Goal: Communication & Community: Share content

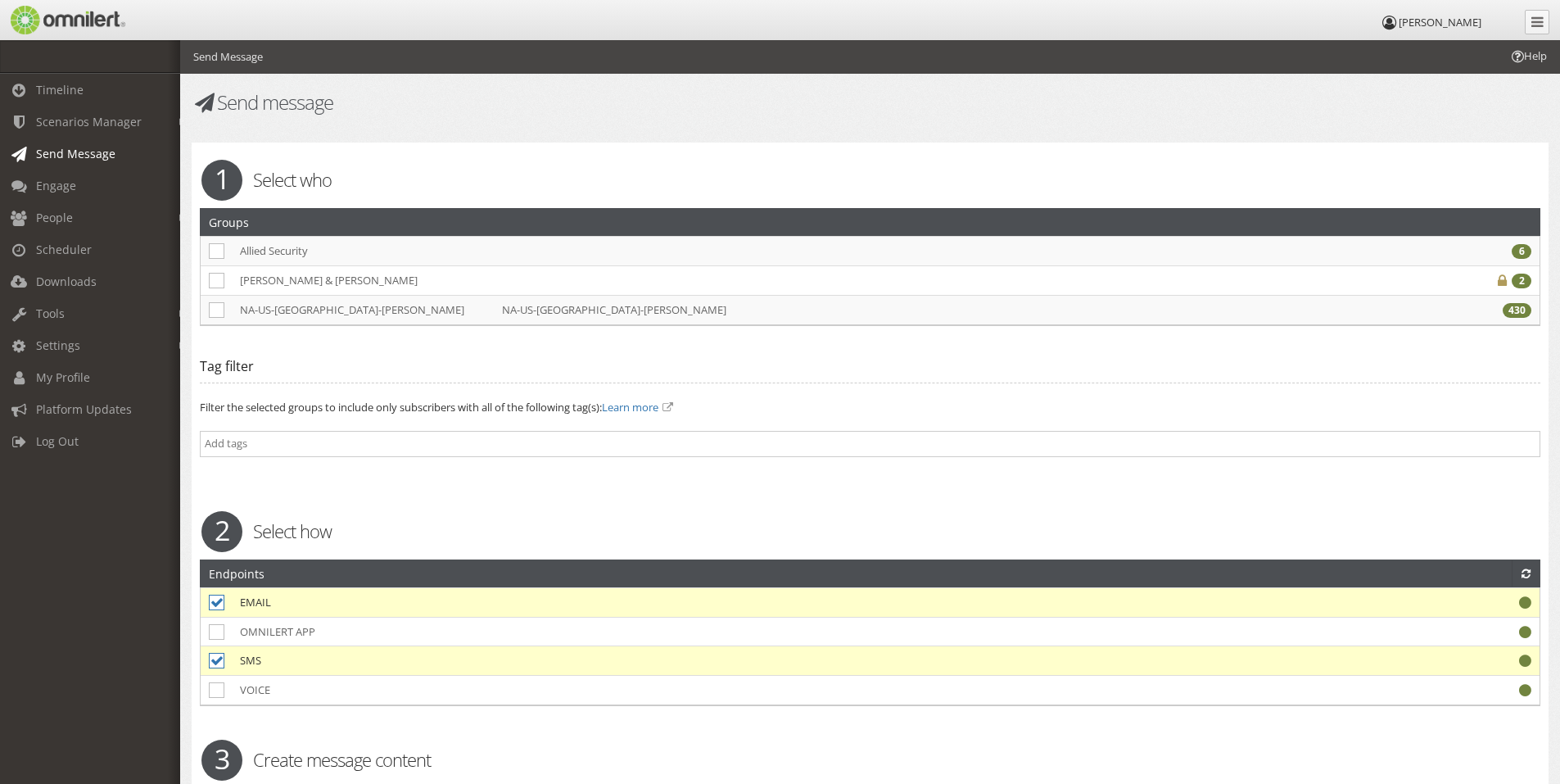
select select
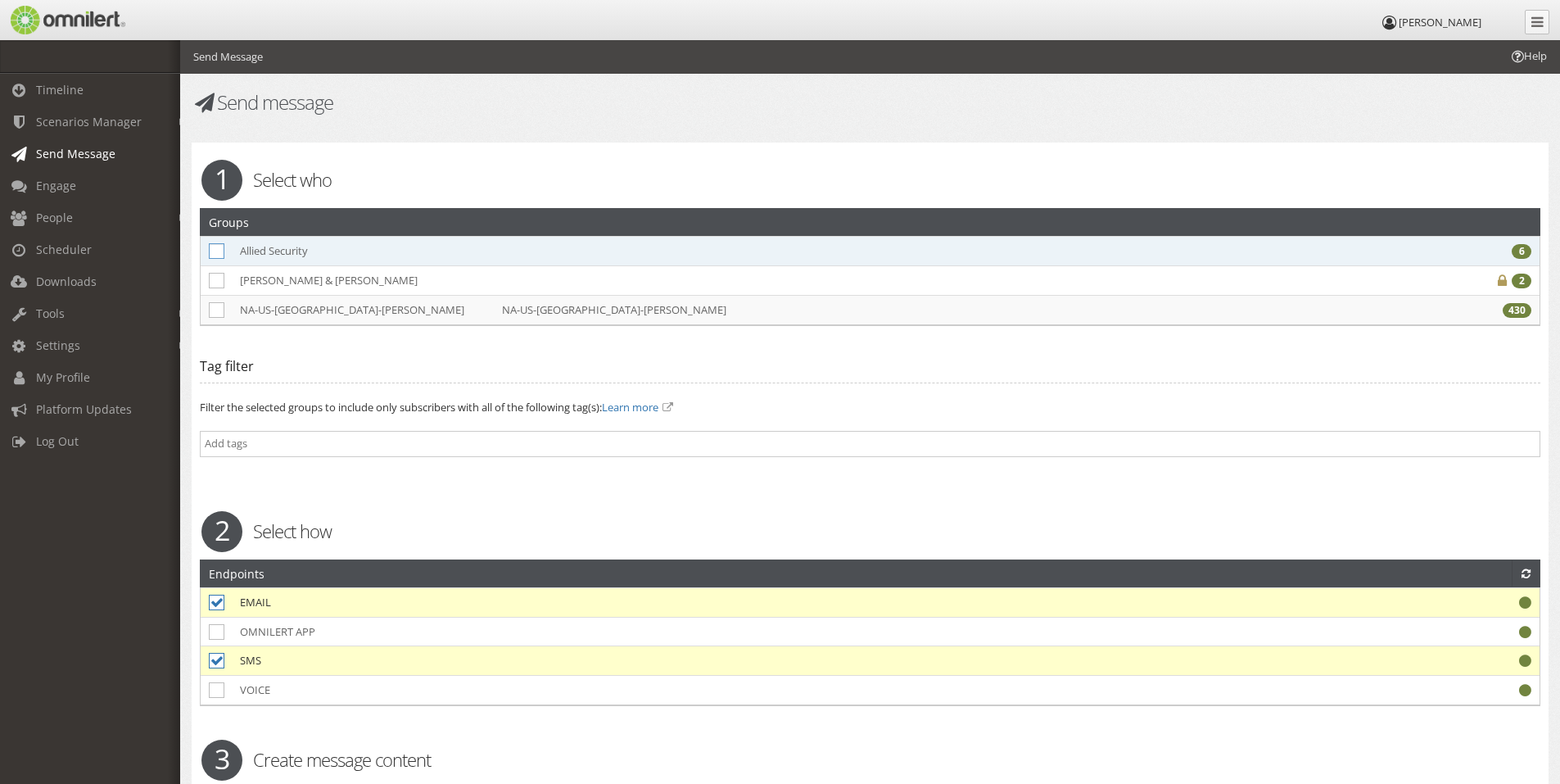
click at [224, 256] on icon at bounding box center [217, 251] width 16 height 16
checkbox input "true"
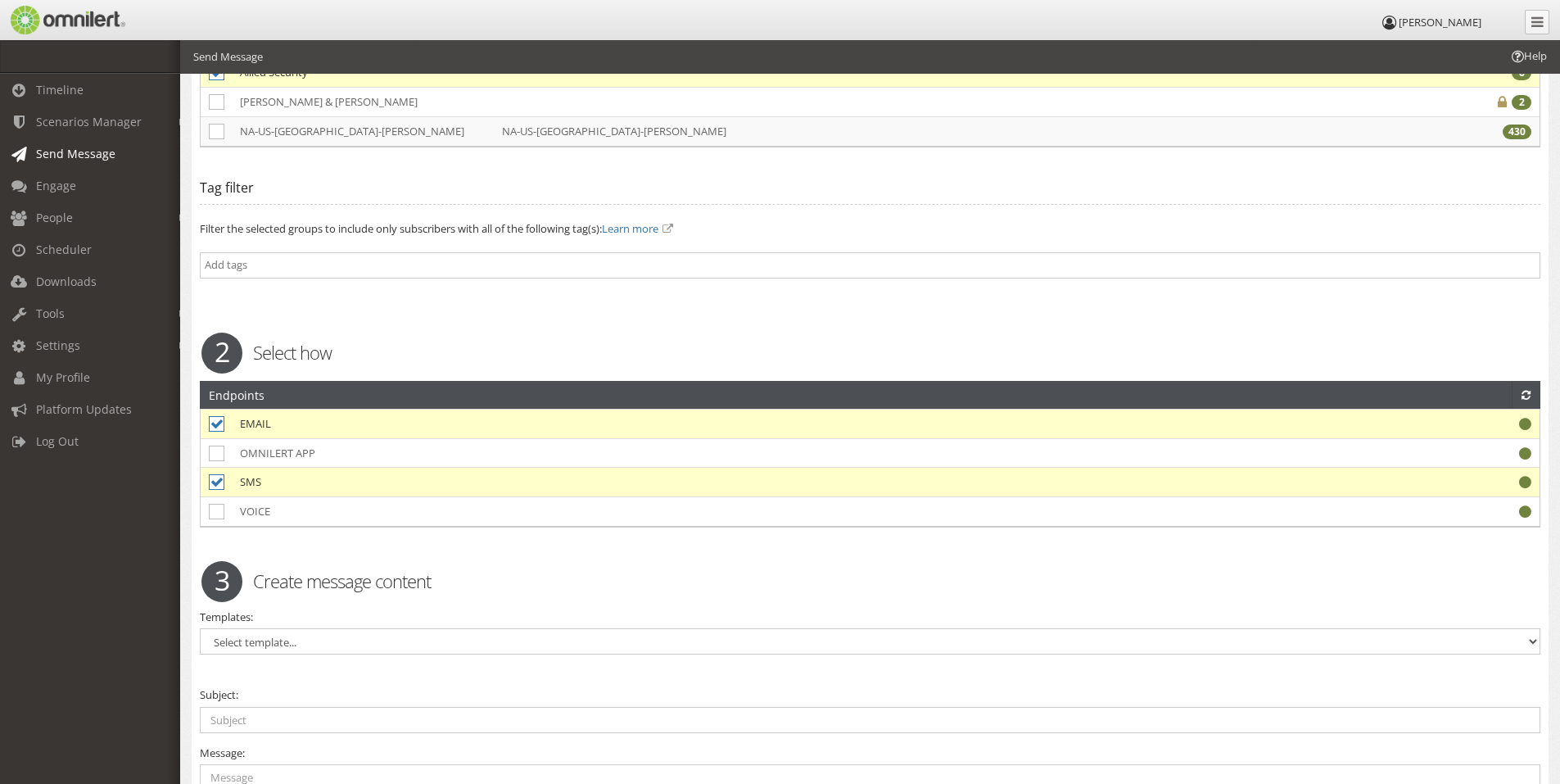
scroll to position [520, 0]
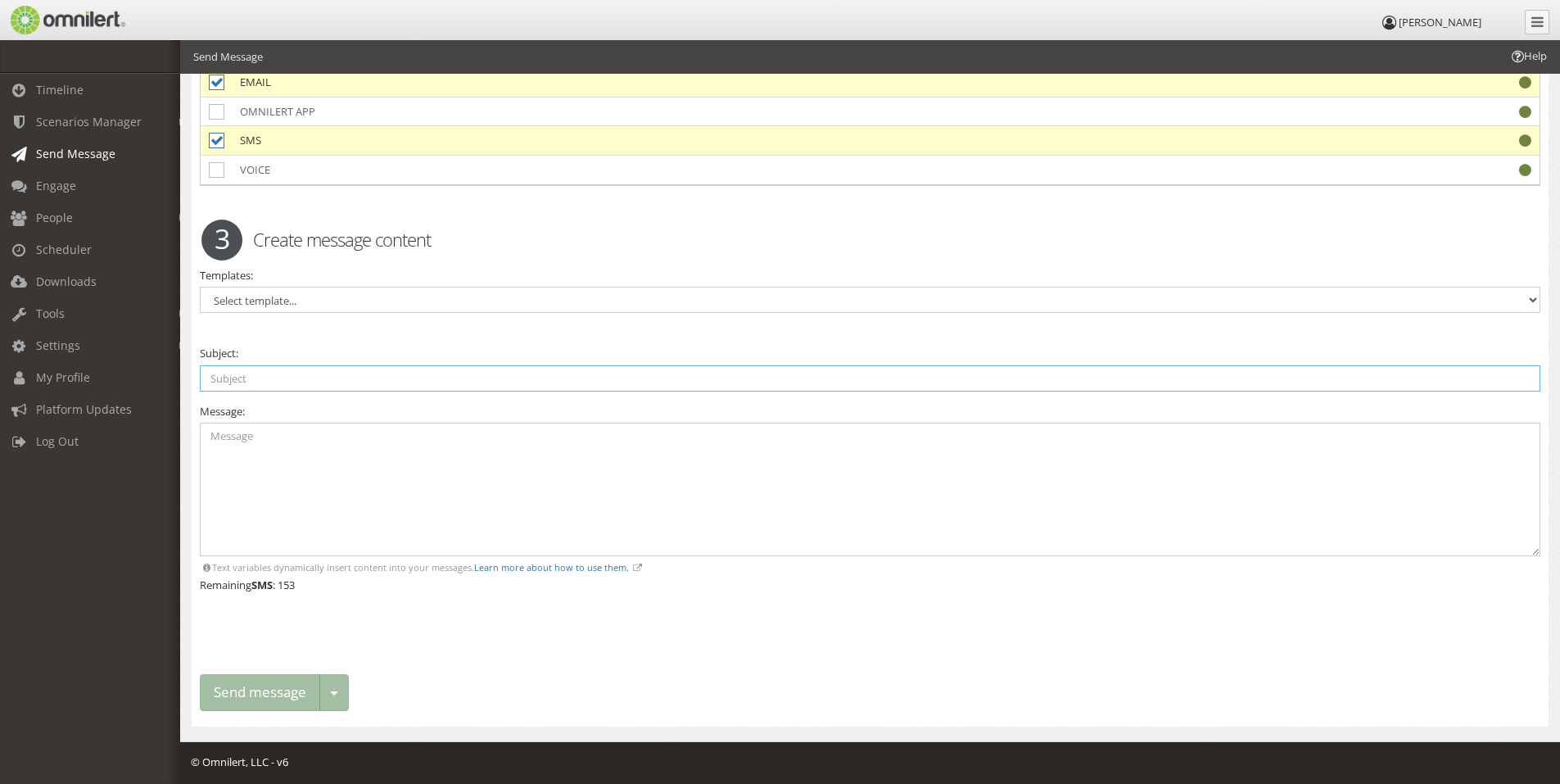
click at [349, 389] on input "text" at bounding box center [870, 378] width 1341 height 26
click at [290, 465] on textarea at bounding box center [870, 489] width 1341 height 134
paste textarea "This is a TEST message for a no-entry notification at the [PERSON_NAME] site. N…"
type textarea "This is a TEST message for a no-entry notification at the [PERSON_NAME] site. N…"
click at [380, 384] on input "text" at bounding box center [870, 378] width 1341 height 26
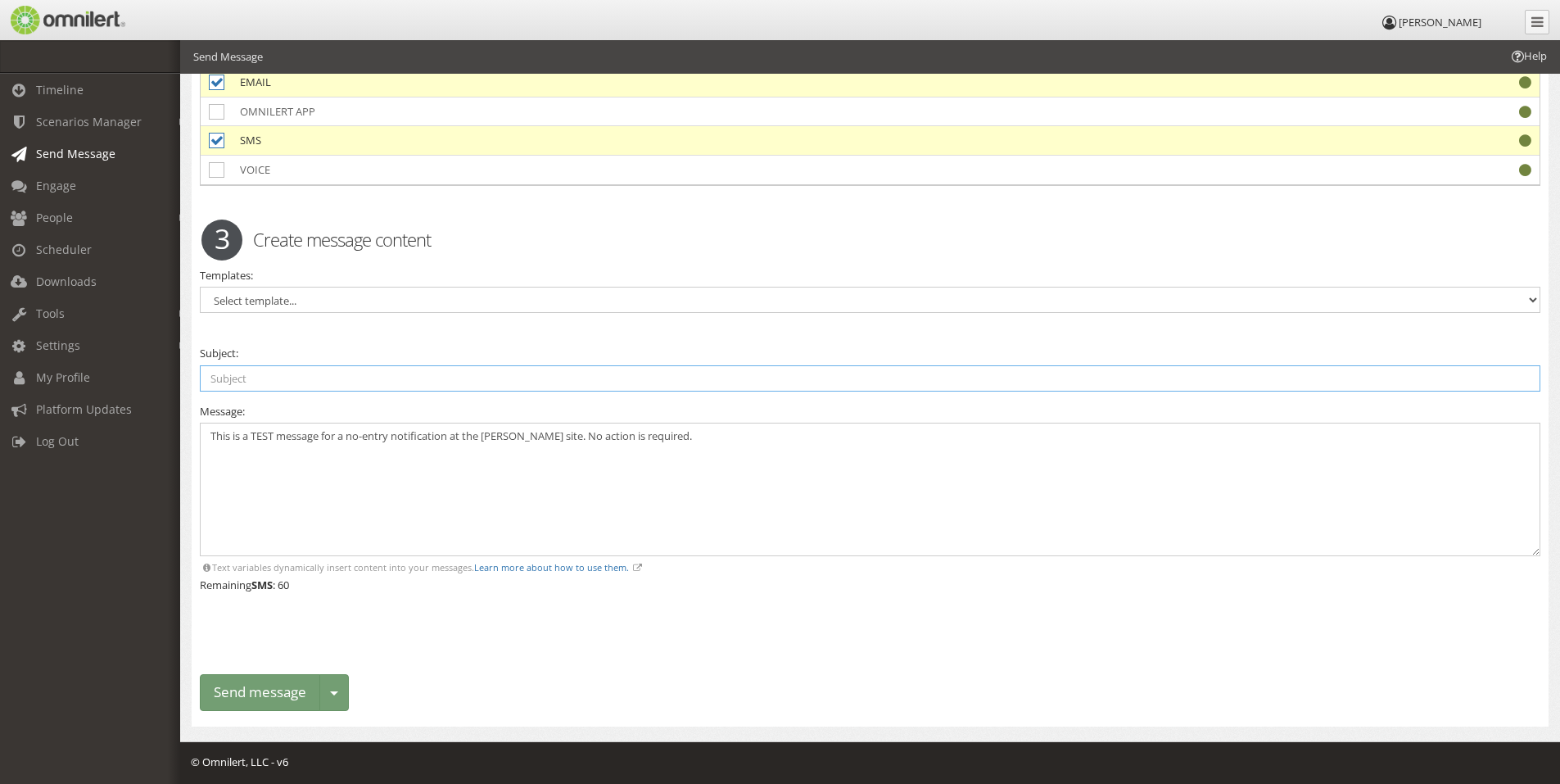
click at [637, 377] on input "text" at bounding box center [870, 378] width 1341 height 26
type input "No-Entry Alert TEST"
click at [452, 436] on textarea "This is a TEST message for a no-entry notification at the [PERSON_NAME] site. N…" at bounding box center [870, 489] width 1341 height 134
click at [796, 427] on textarea "This is a TEST message for a no-entry notification at the [PERSON_NAME] site. N…" at bounding box center [870, 489] width 1341 height 134
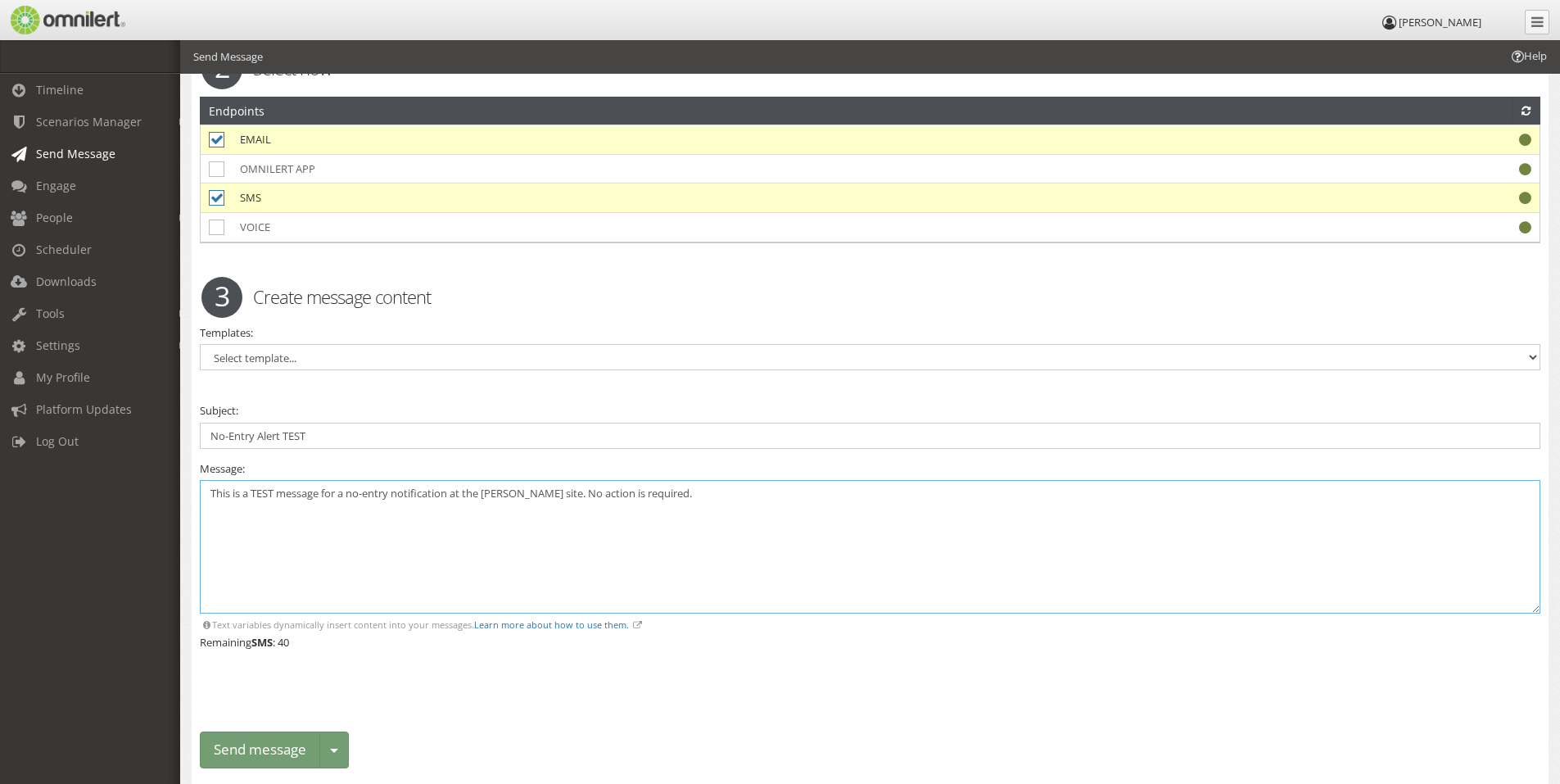
scroll to position [439, 0]
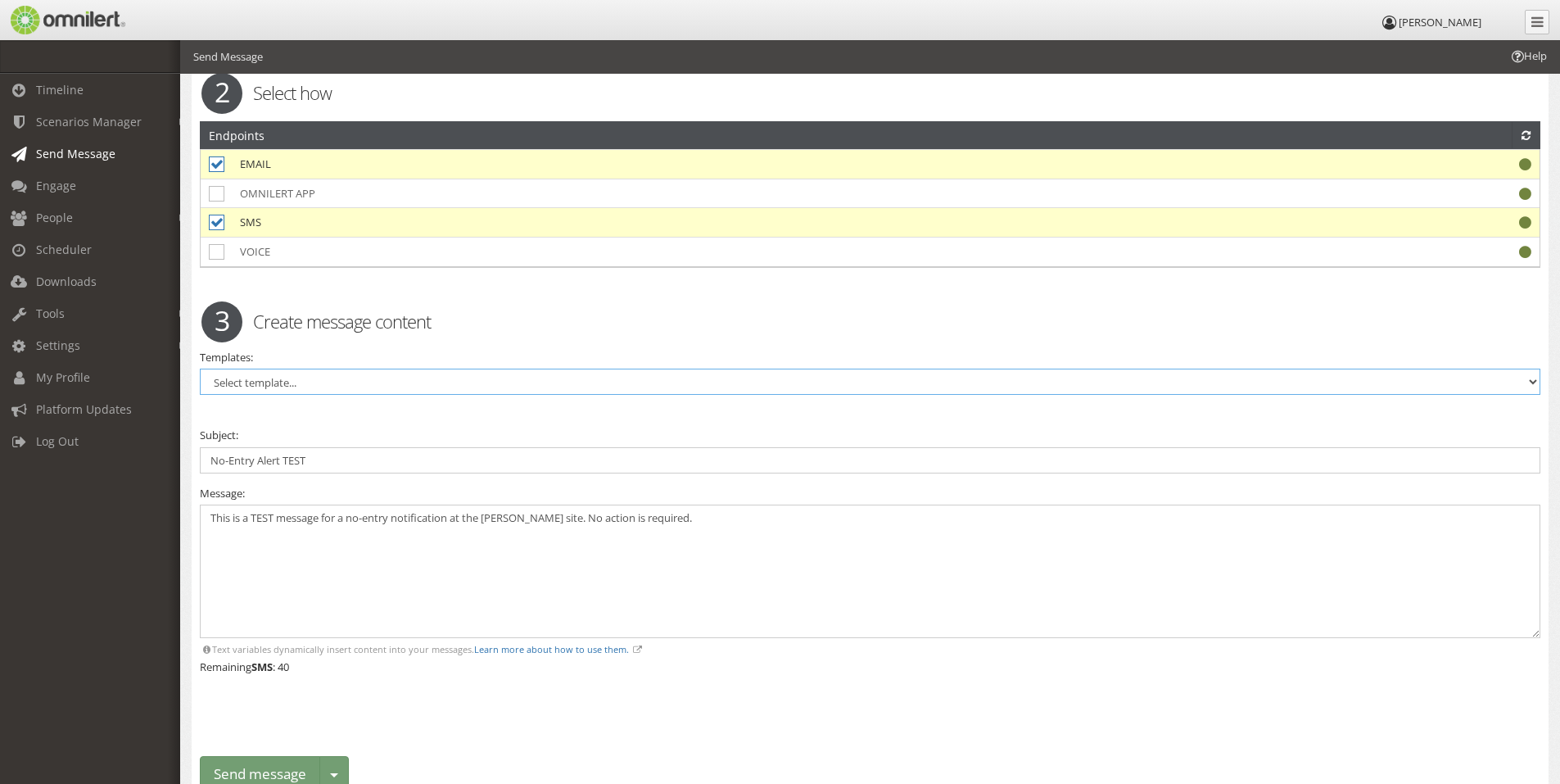
click at [334, 393] on select "Select template... Generic Security Plant Closing Plant Closing -TEST [PERSON_N…" at bounding box center [870, 381] width 1341 height 26
select select "98703"
click at [200, 369] on select "Select template... Generic Security Plant Closing Plant Closing -TEST [PERSON_N…" at bounding box center [870, 381] width 1341 height 26
type input "Do Not Enter"
drag, startPoint x: 402, startPoint y: 553, endPoint x: 184, endPoint y: 543, distance: 218.2
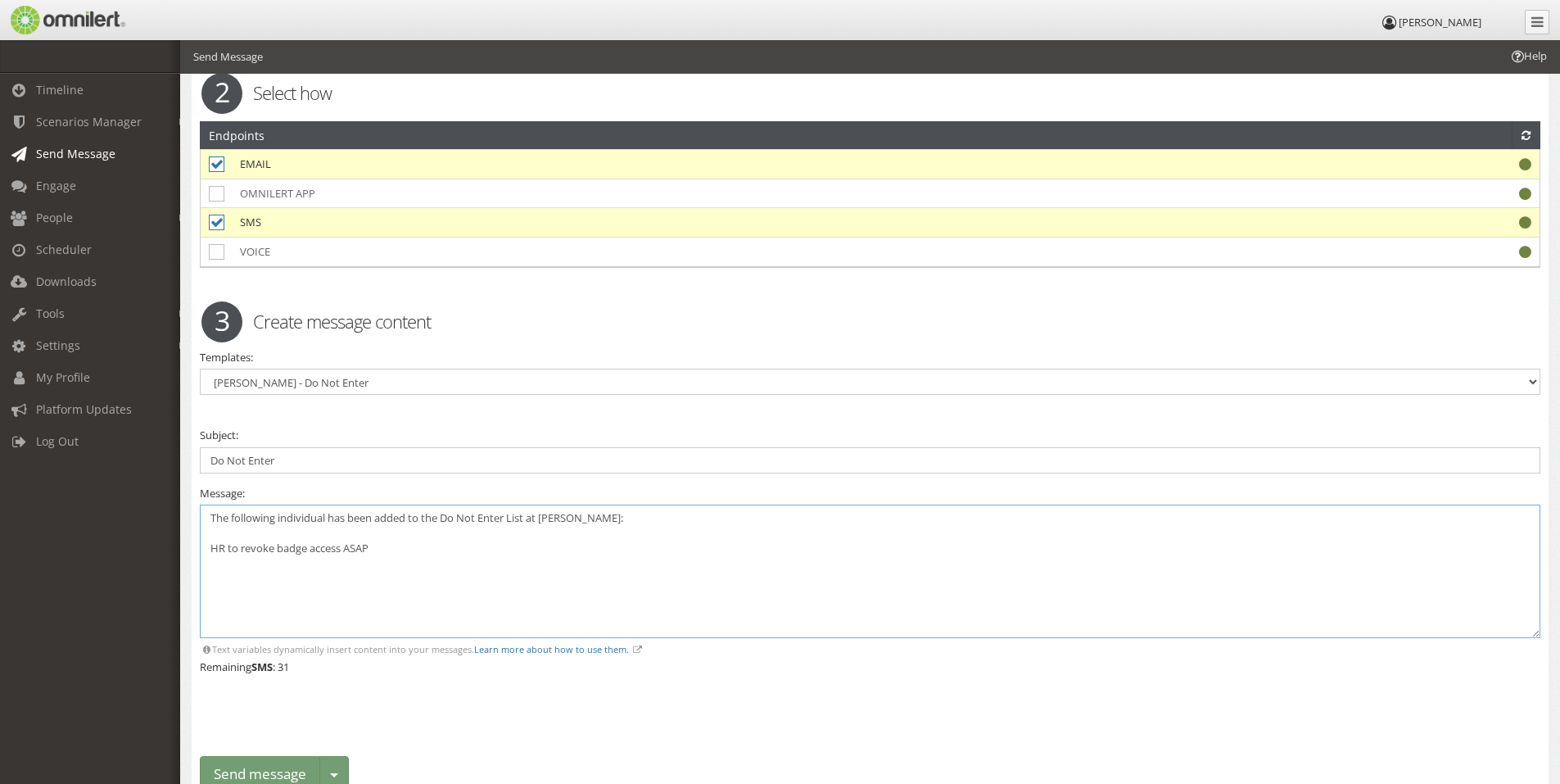
click at [184, 543] on div "Send message Warning. Warning. 1 Select who Groups Allied Security 6 2" at bounding box center [871, 212] width 1380 height 1221
click at [205, 513] on textarea "The following individual has been added to the Do Not Enter List at [PERSON_NAM…" at bounding box center [870, 571] width 1341 height 134
type textarea "The following individual has been added to the Do Not Enter List at [PERSON_NAM…"
drag, startPoint x: 312, startPoint y: 461, endPoint x: 181, endPoint y: 453, distance: 131.2
click at [182, 453] on div "Send message Warning. Warning. 1 Select who Groups Allied Security 6 2" at bounding box center [871, 212] width 1380 height 1221
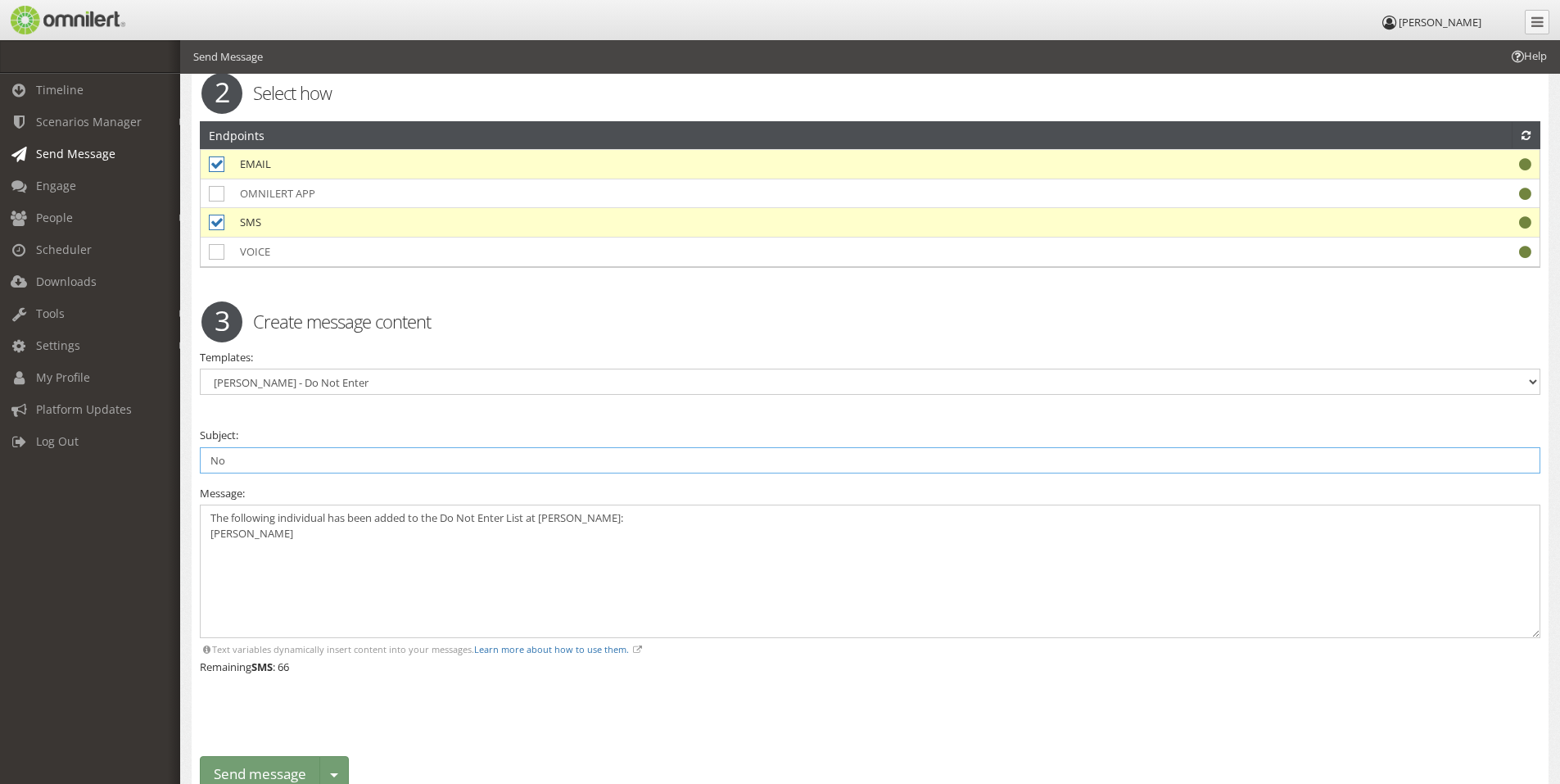
type input "N"
type input "D"
drag, startPoint x: 375, startPoint y: 463, endPoint x: 342, endPoint y: 459, distance: 33.2
click at [341, 459] on input "[PERSON_NAME] Do-Not Enter Alert TEST" at bounding box center [870, 460] width 1341 height 26
click at [212, 461] on input "[PERSON_NAME] Do-Not Enter Alert" at bounding box center [870, 460] width 1341 height 26
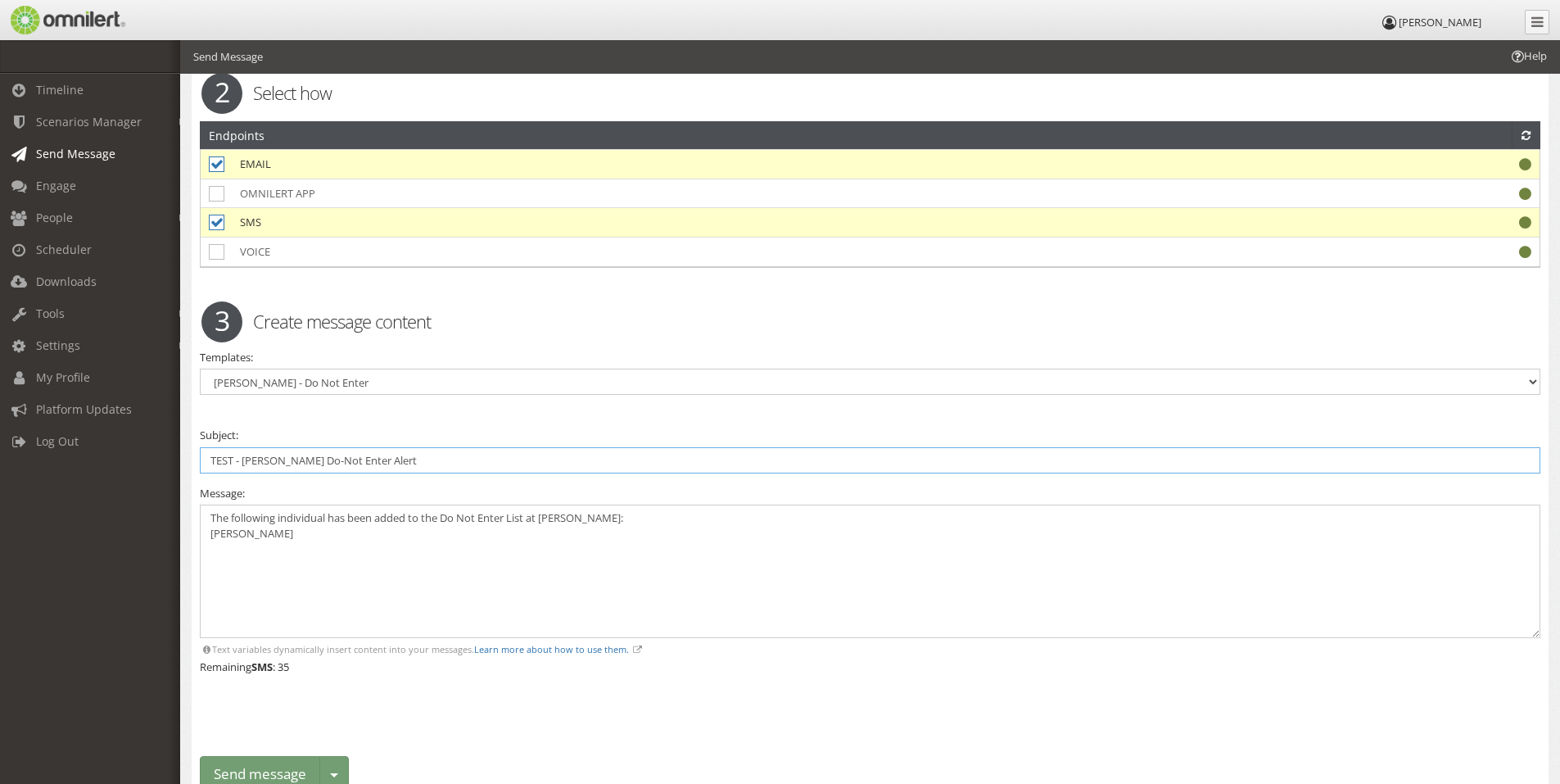
type input "TEST - [PERSON_NAME] Do-Not Enter Alert"
click at [380, 557] on textarea "The following individual has been added to the Do Not Enter List at [PERSON_NAM…" at bounding box center [870, 571] width 1341 height 134
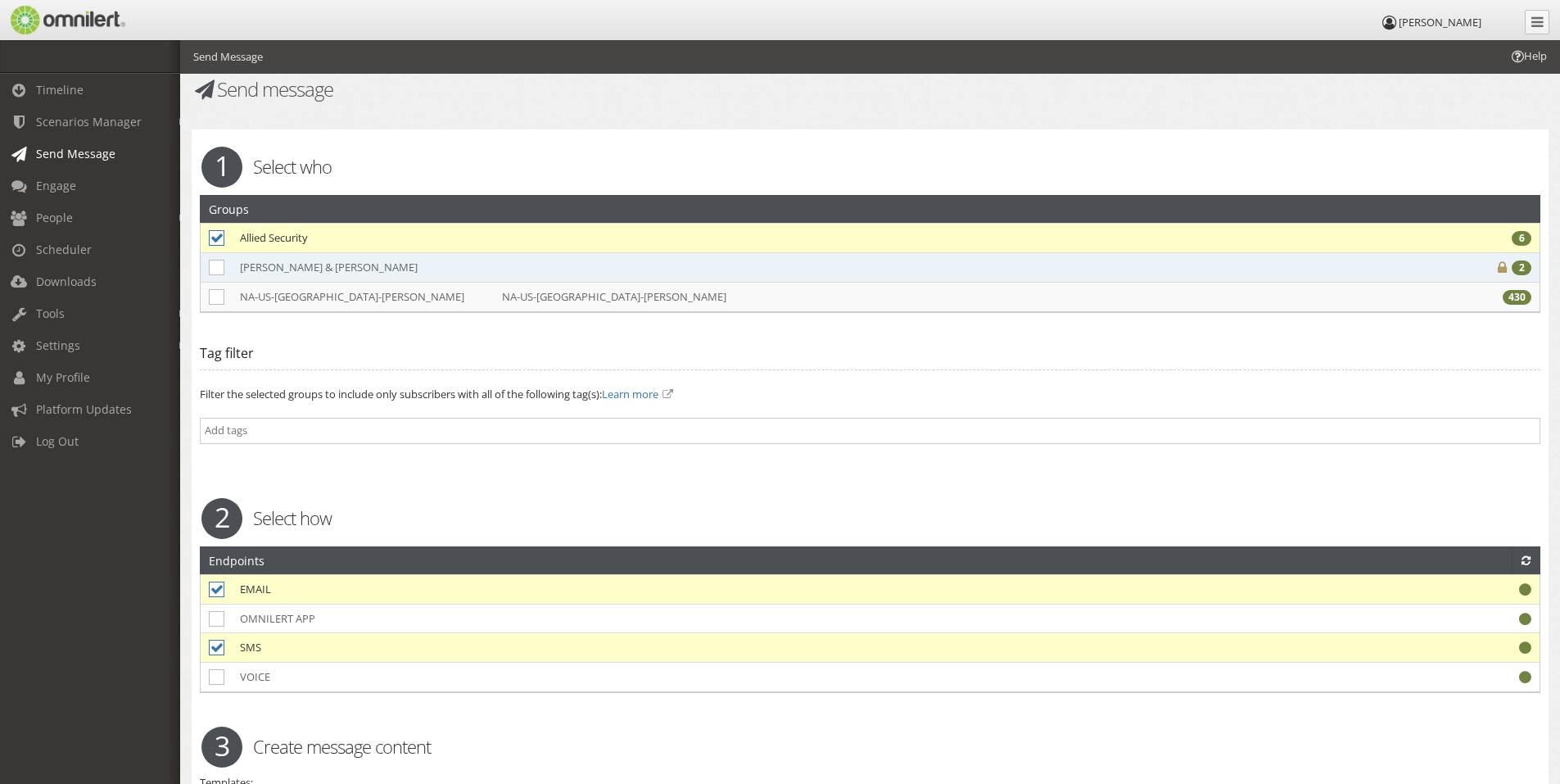
scroll to position [0, 0]
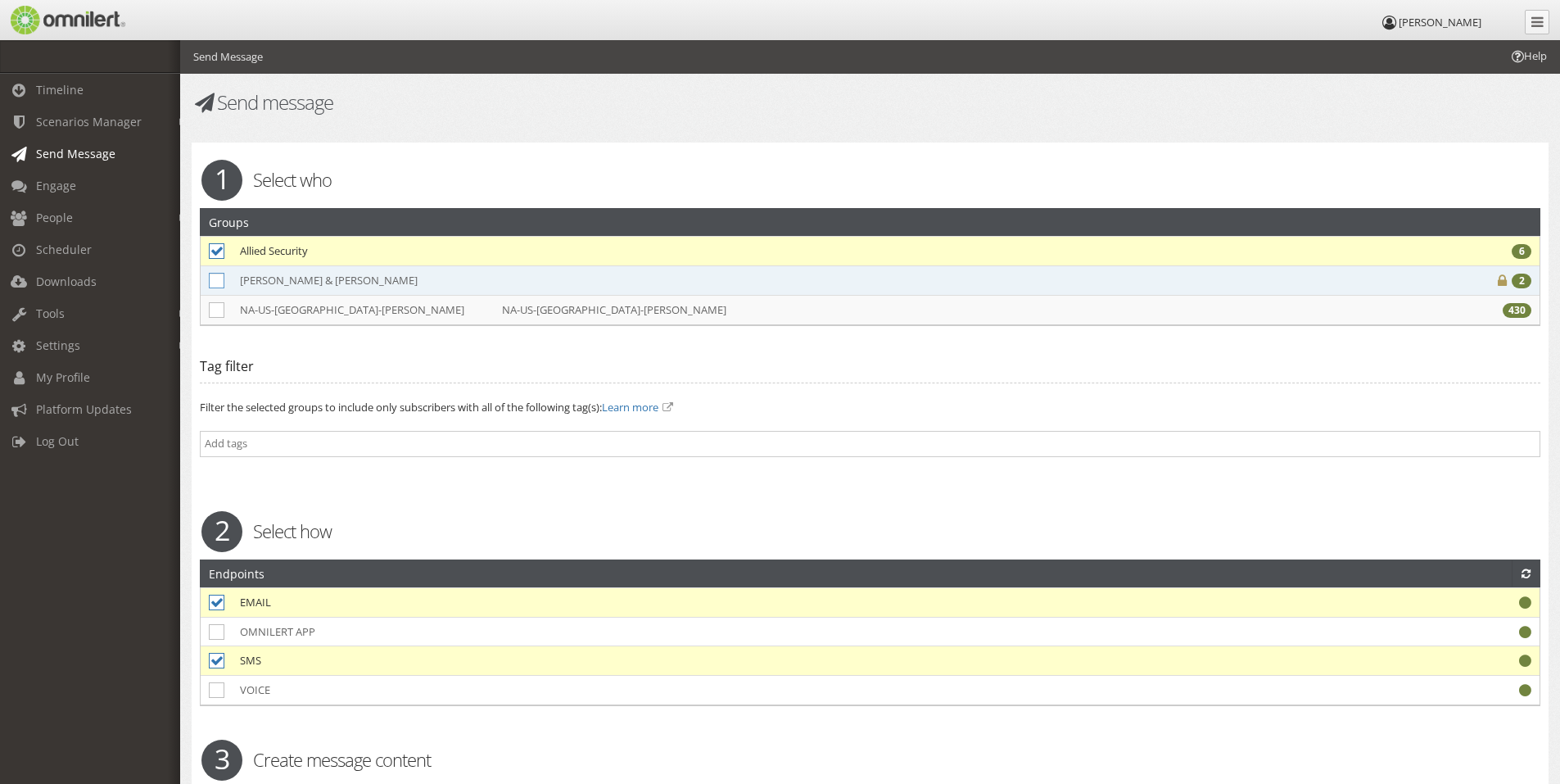
click at [217, 277] on icon at bounding box center [217, 280] width 16 height 16
checkbox input "true"
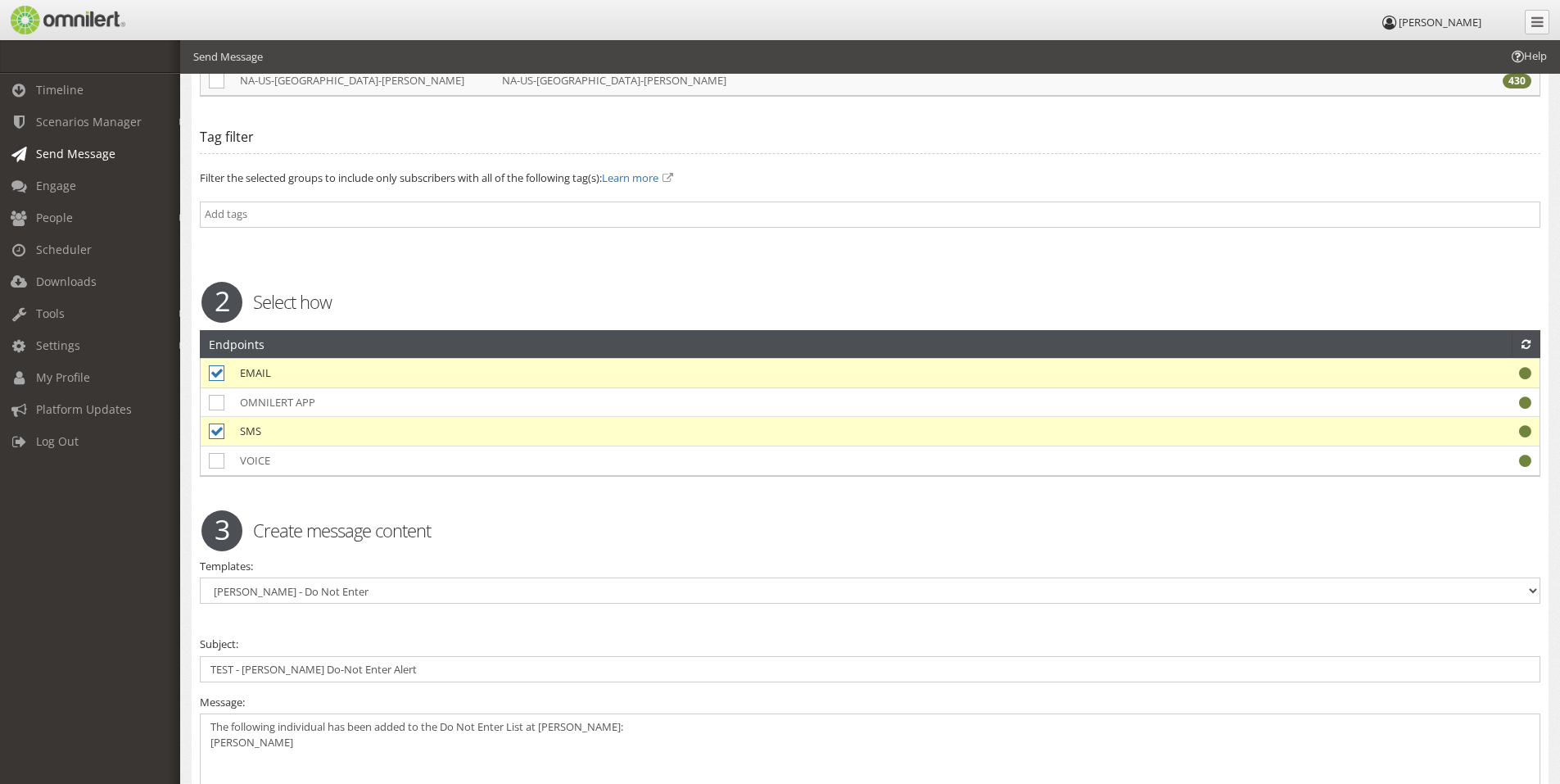
scroll to position [491, 0]
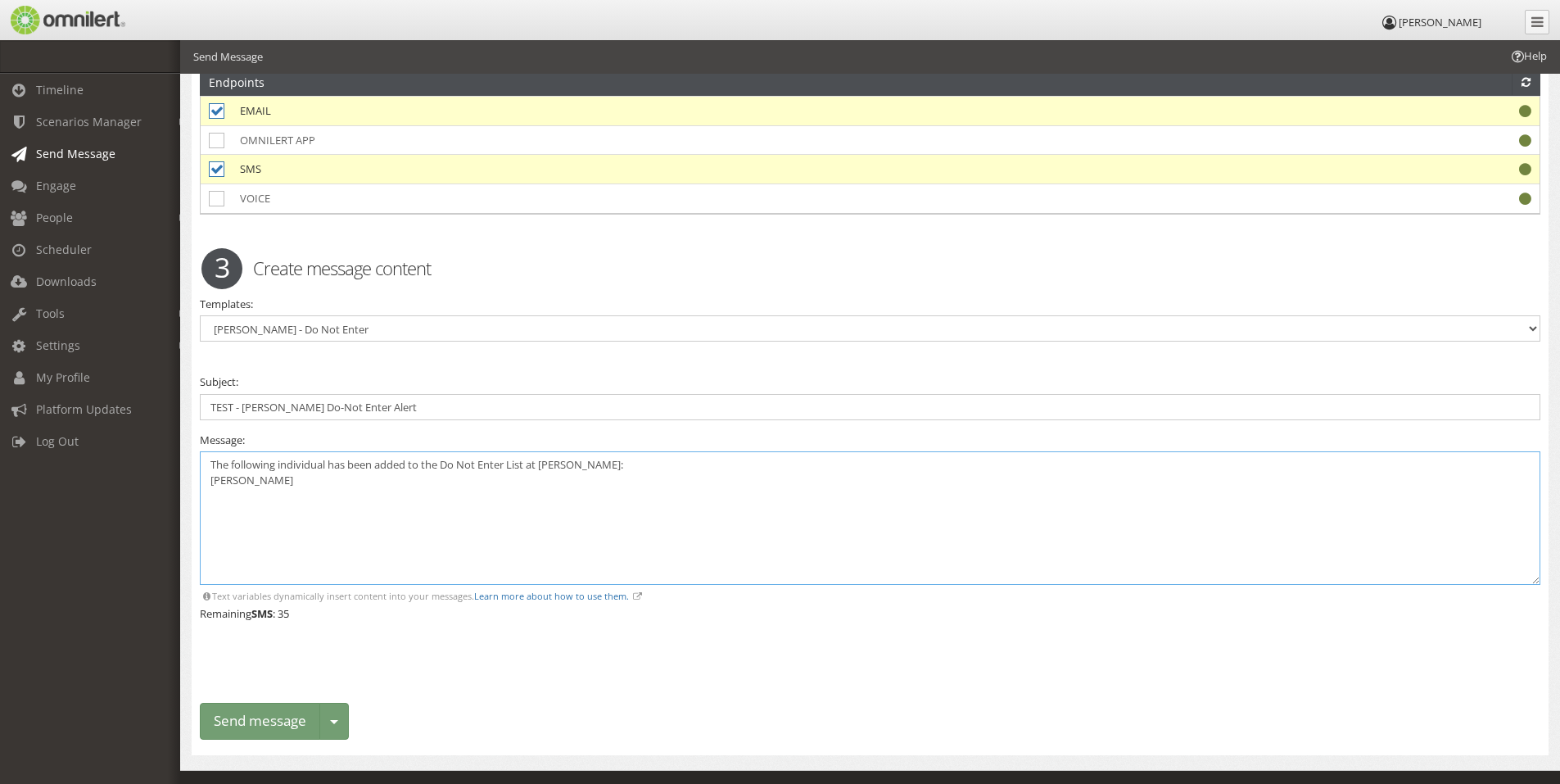
click at [297, 480] on textarea "The following individual has been added to the Do Not Enter List at [PERSON_NAM…" at bounding box center [870, 518] width 1341 height 134
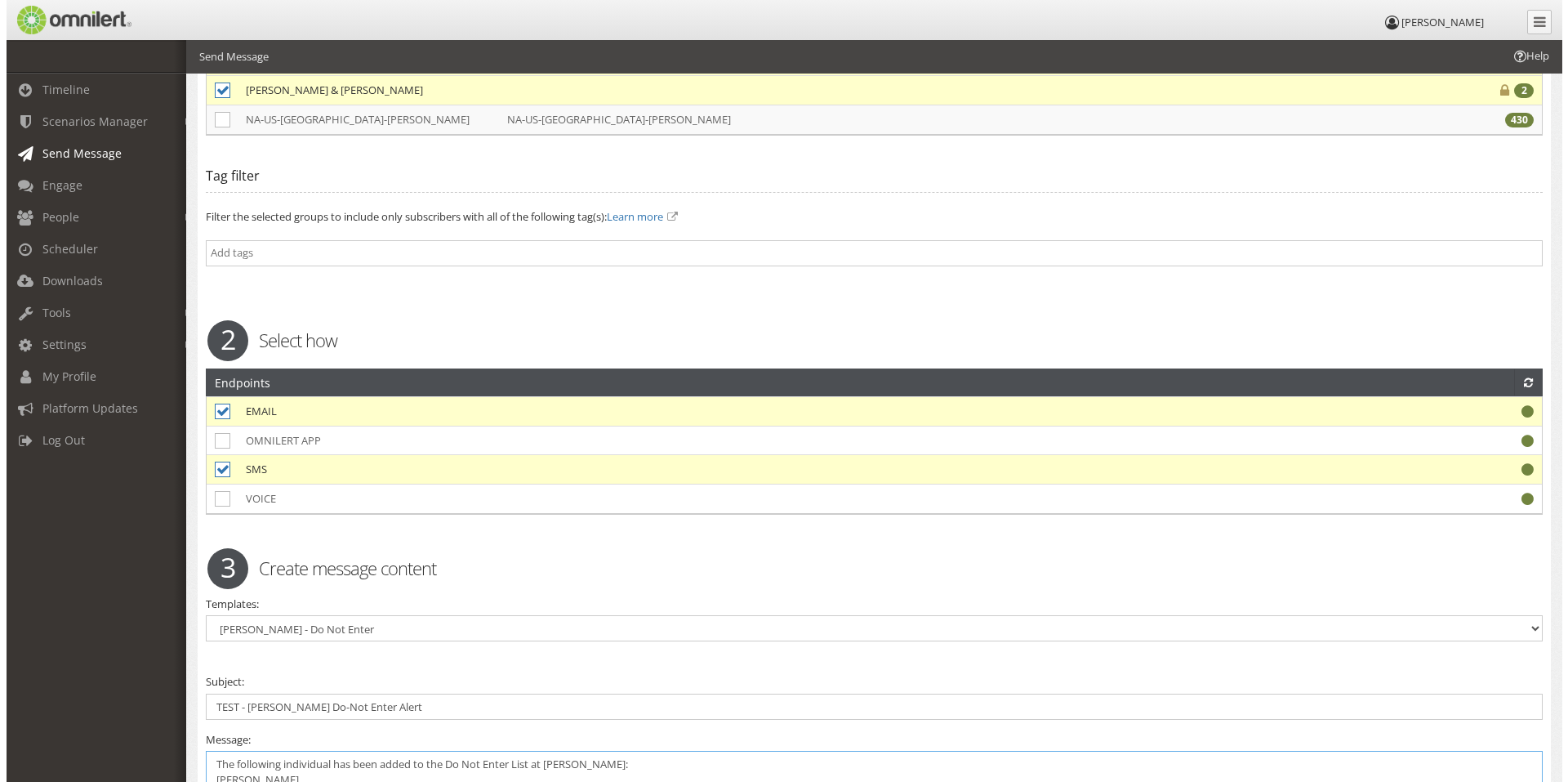
scroll to position [518, 0]
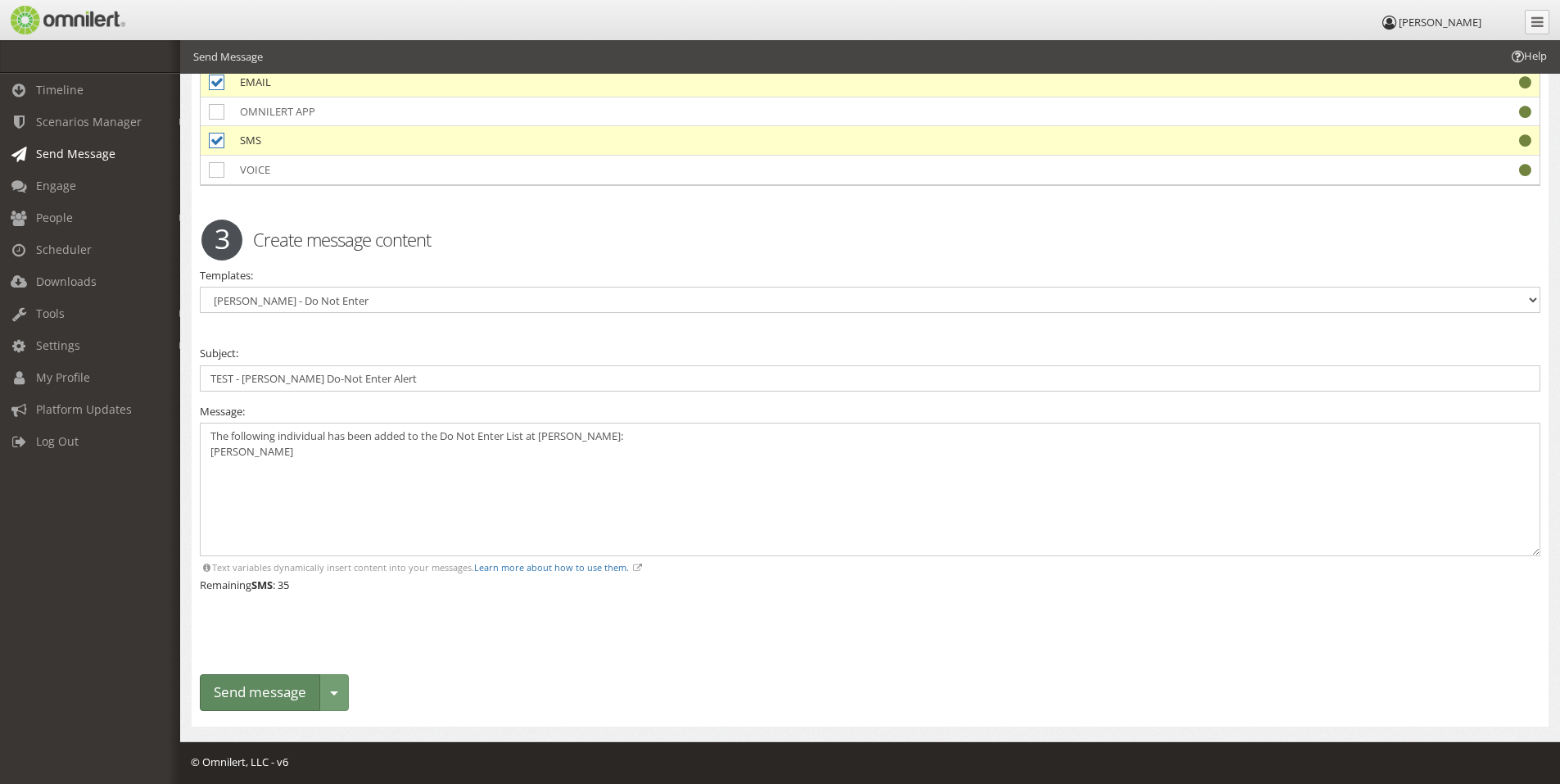
drag, startPoint x: 252, startPoint y: 686, endPoint x: 247, endPoint y: 679, distance: 8.6
click at [247, 679] on button "Send message" at bounding box center [260, 693] width 121 height 37
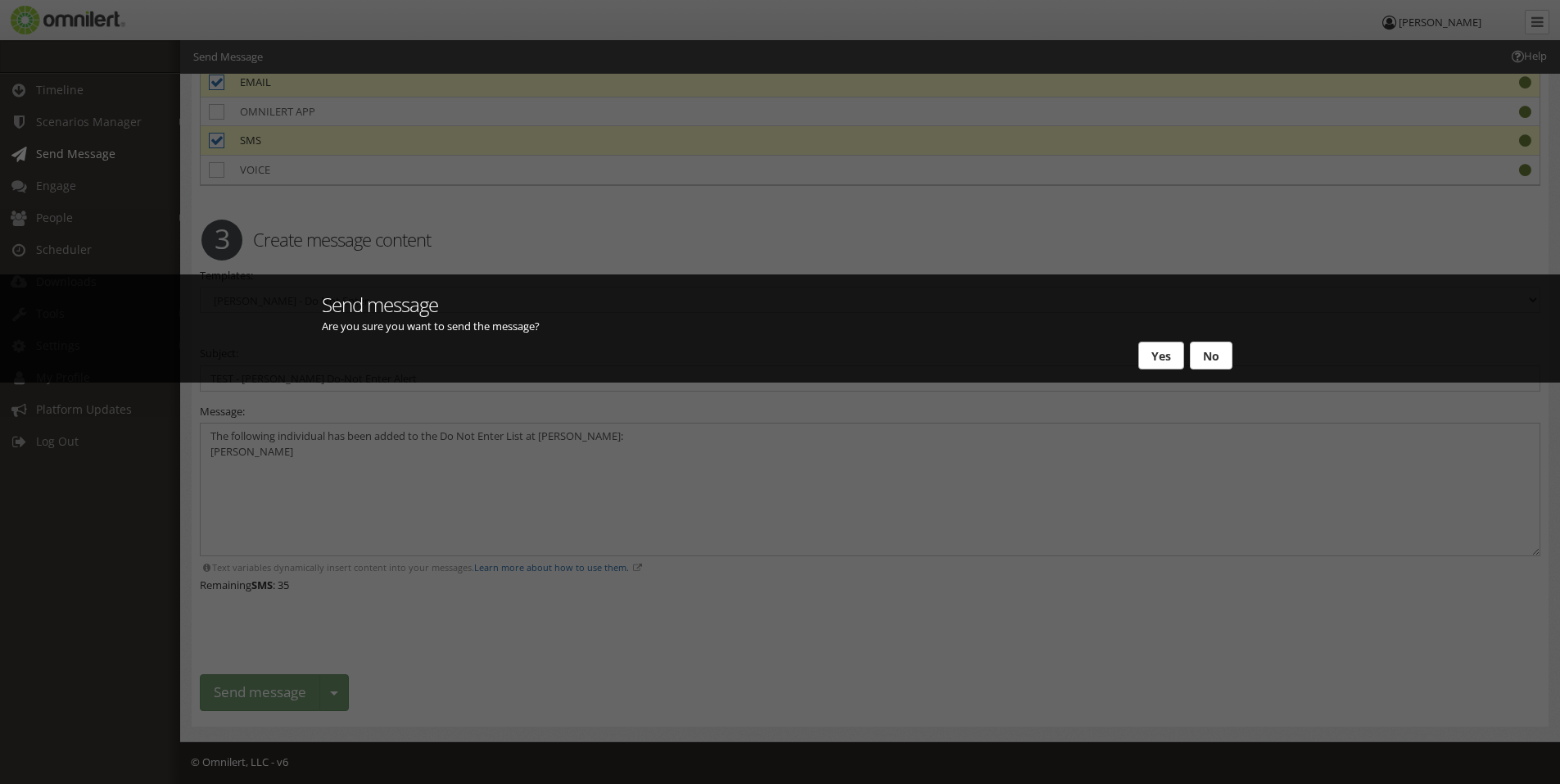
drag, startPoint x: 1170, startPoint y: 358, endPoint x: 976, endPoint y: 407, distance: 200.1
click at [1167, 358] on button "Yes" at bounding box center [1162, 356] width 46 height 28
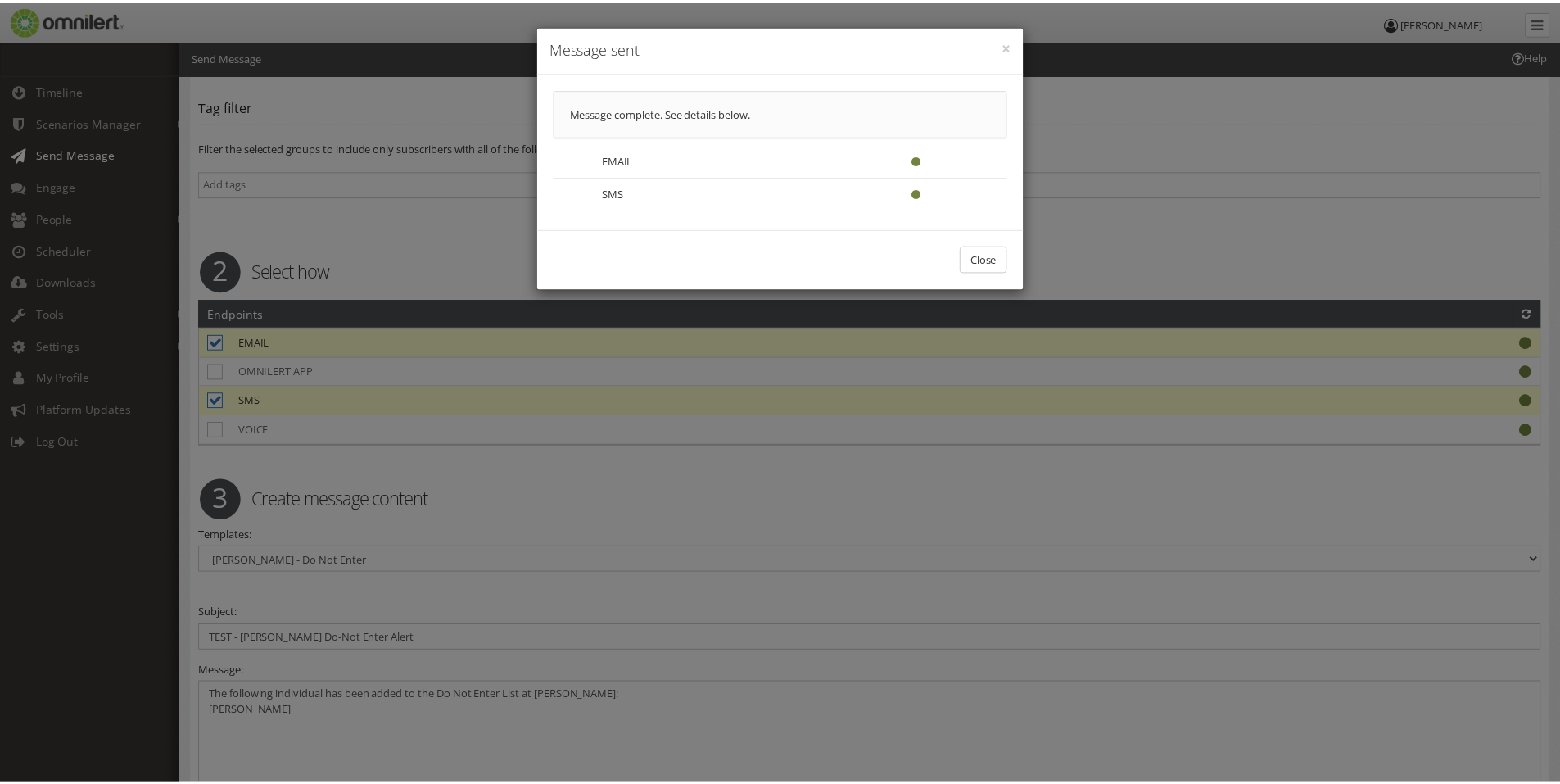
scroll to position [0, 0]
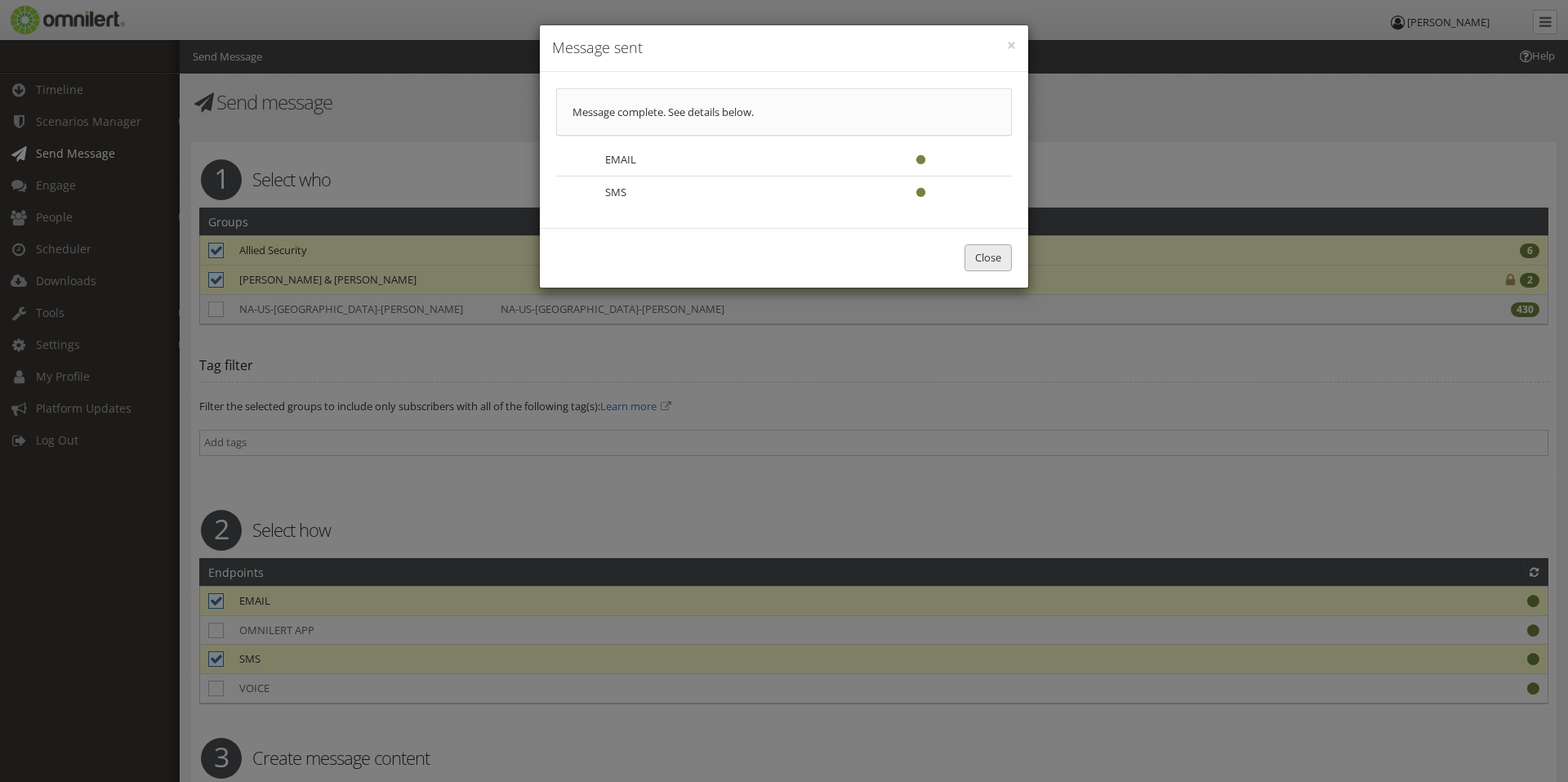
click at [990, 255] on button "Close" at bounding box center [988, 257] width 48 height 27
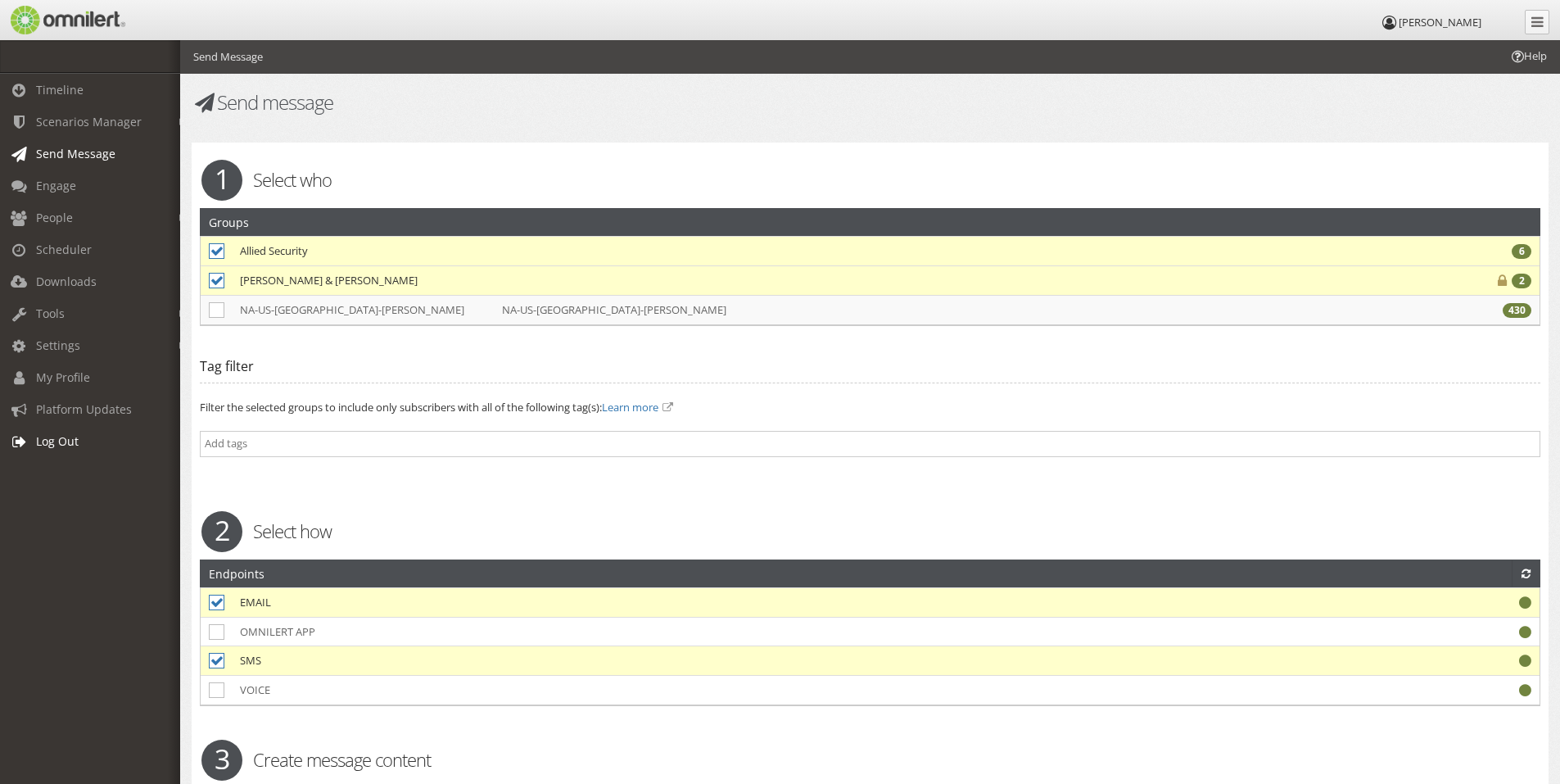
select select
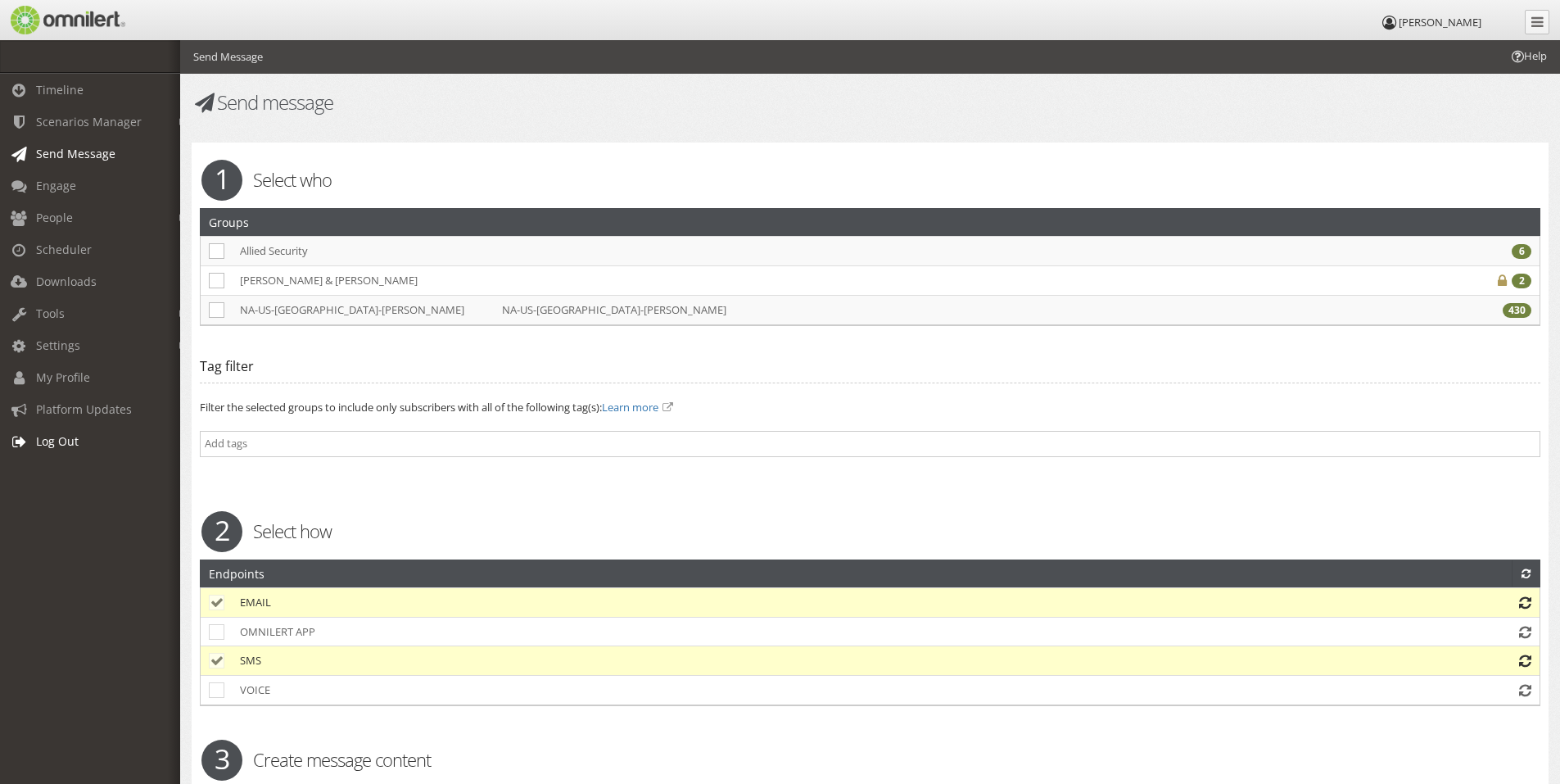
scroll to position [19, 0]
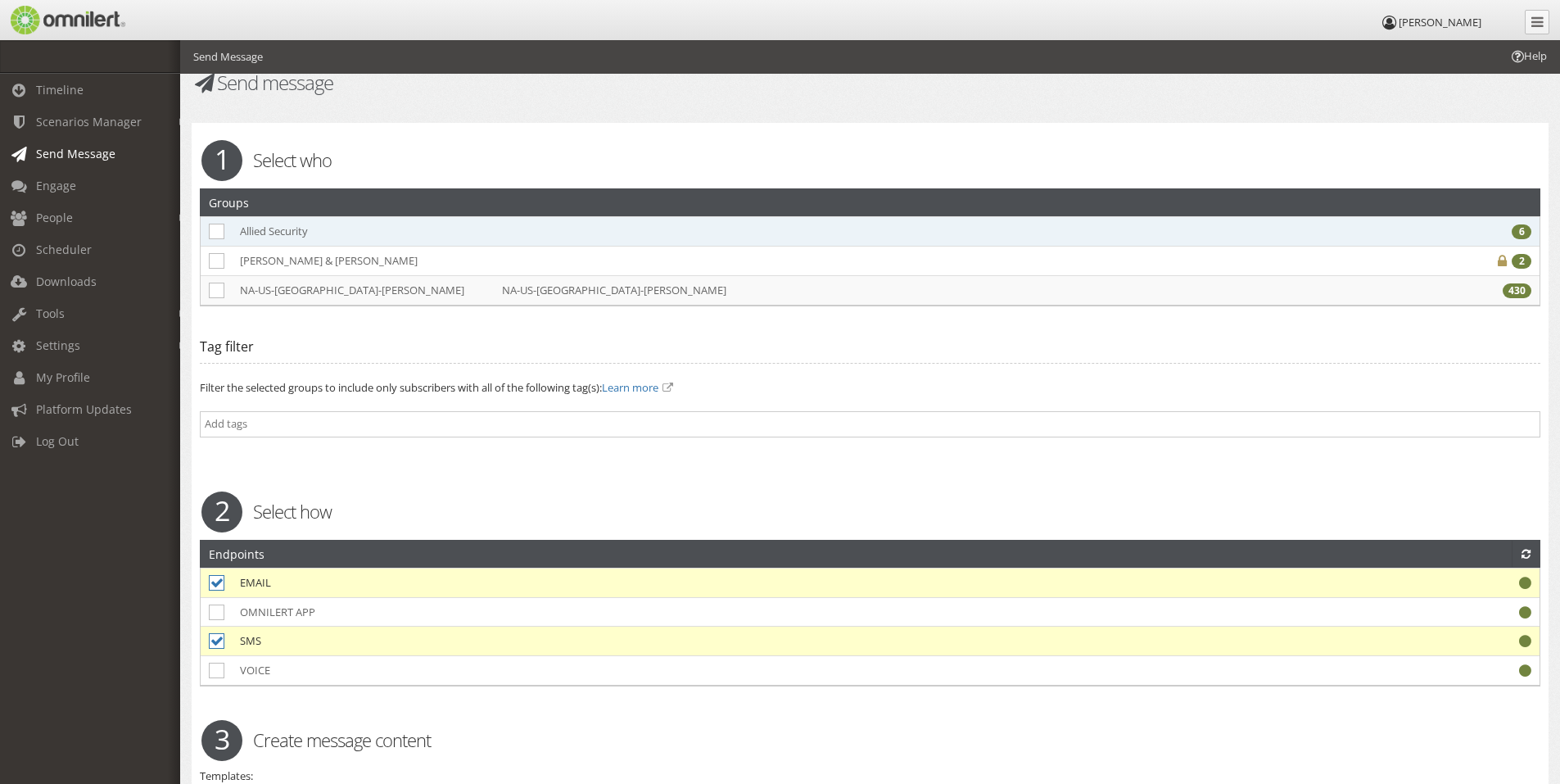
click at [265, 227] on td "Allied Security" at bounding box center [363, 231] width 262 height 29
click at [1521, 228] on div "6" at bounding box center [1521, 232] width 19 height 15
